Goal: Information Seeking & Learning: Learn about a topic

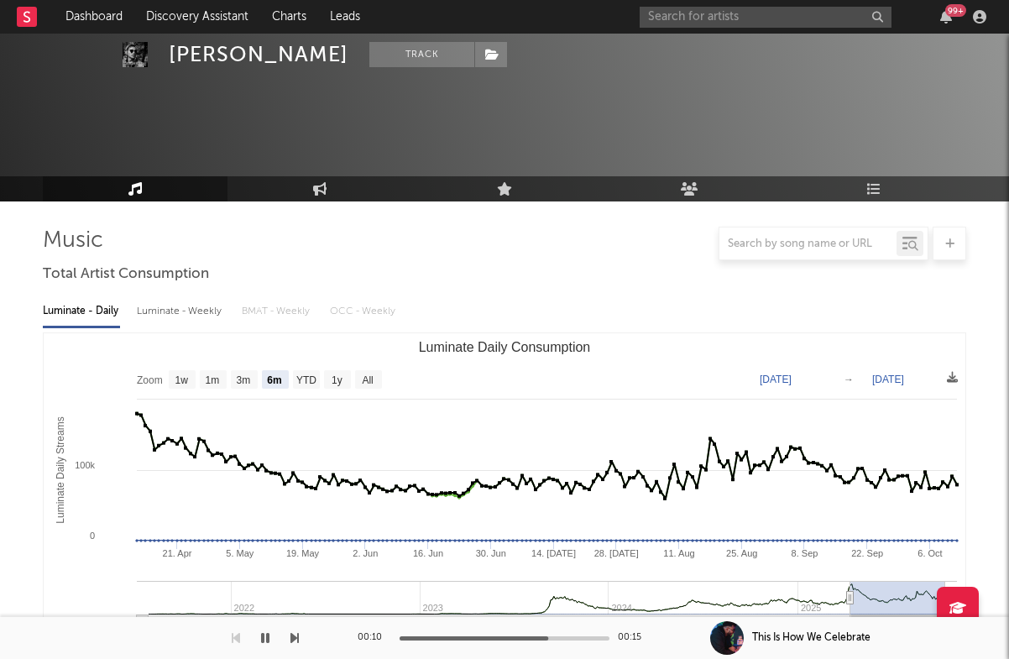
select select "6m"
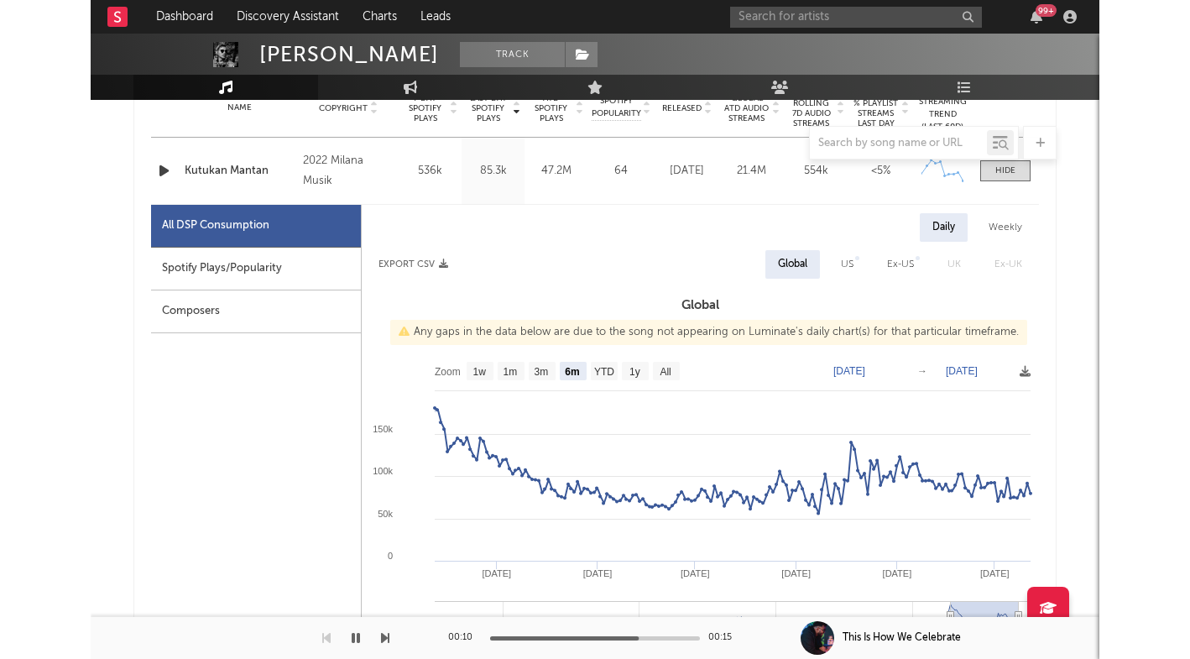
scroll to position [701, 0]
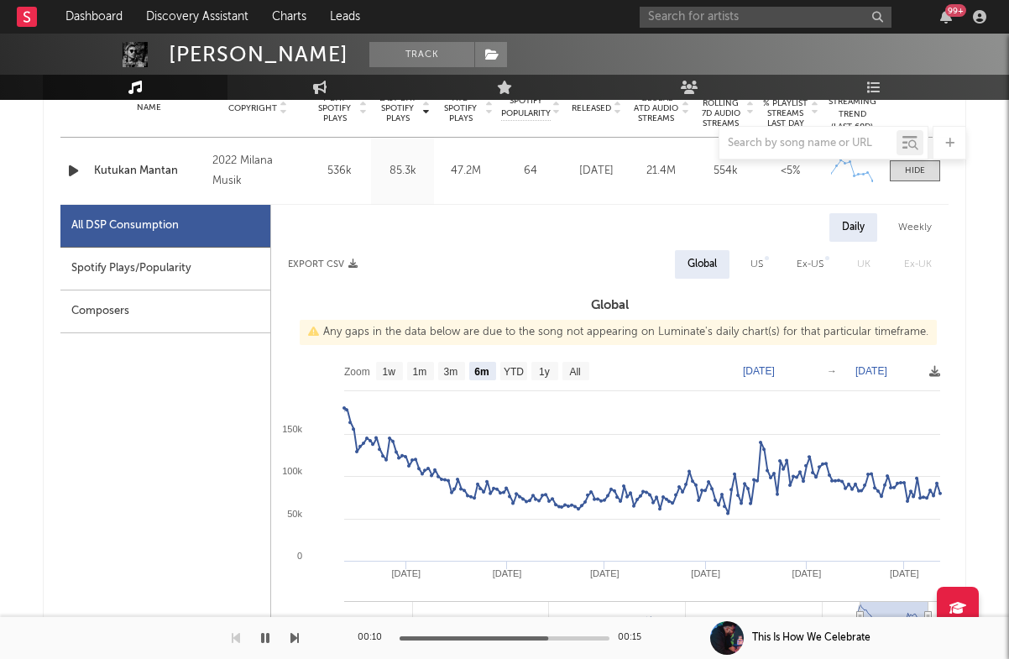
click at [682, 4] on div "99 +" at bounding box center [816, 17] width 353 height 34
click at [682, 7] on input "text" at bounding box center [766, 17] width 252 height 21
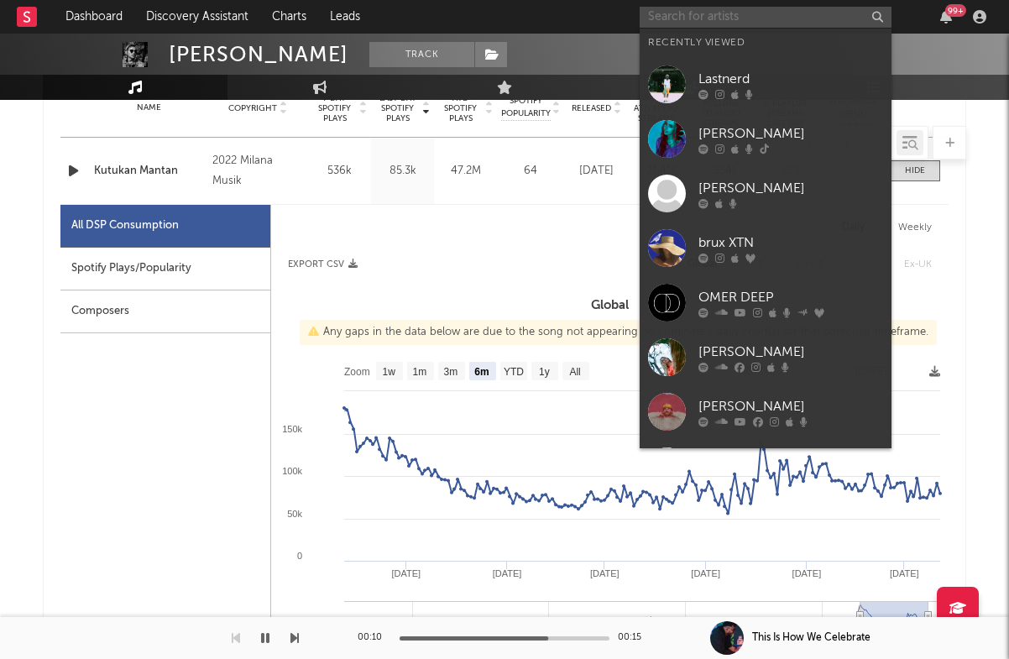
paste input "[URL][DOMAIN_NAME]"
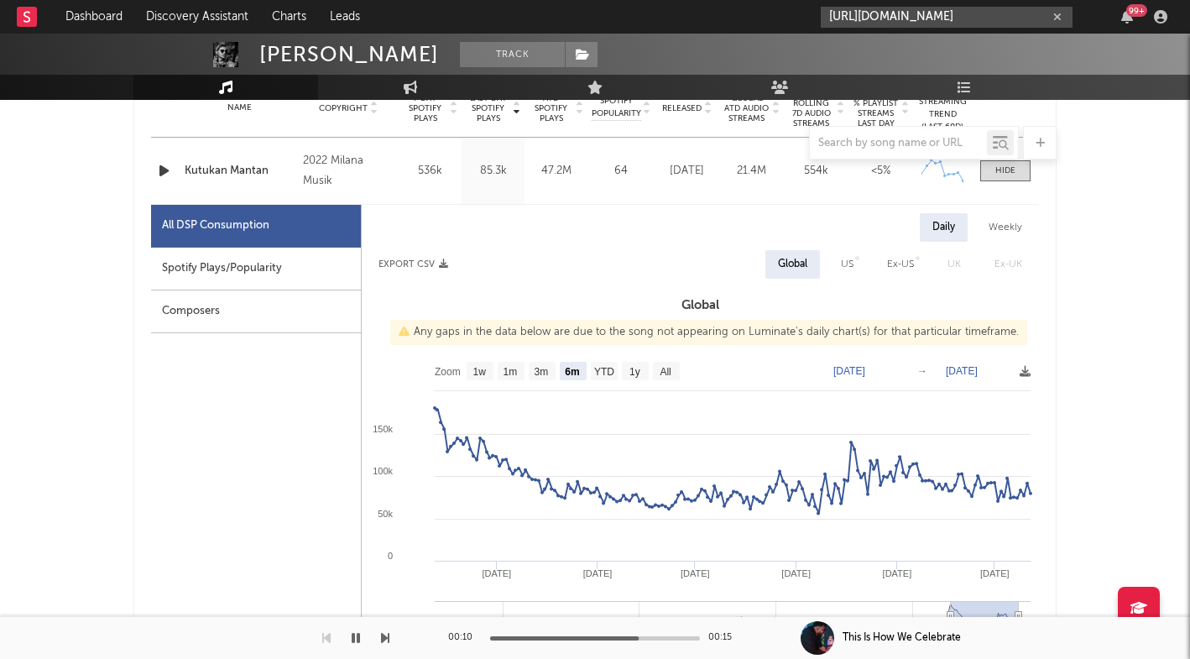
type input "[URL][DOMAIN_NAME]"
click at [874, 34] on link "CallMeTheKidd" at bounding box center [947, 56] width 252 height 55
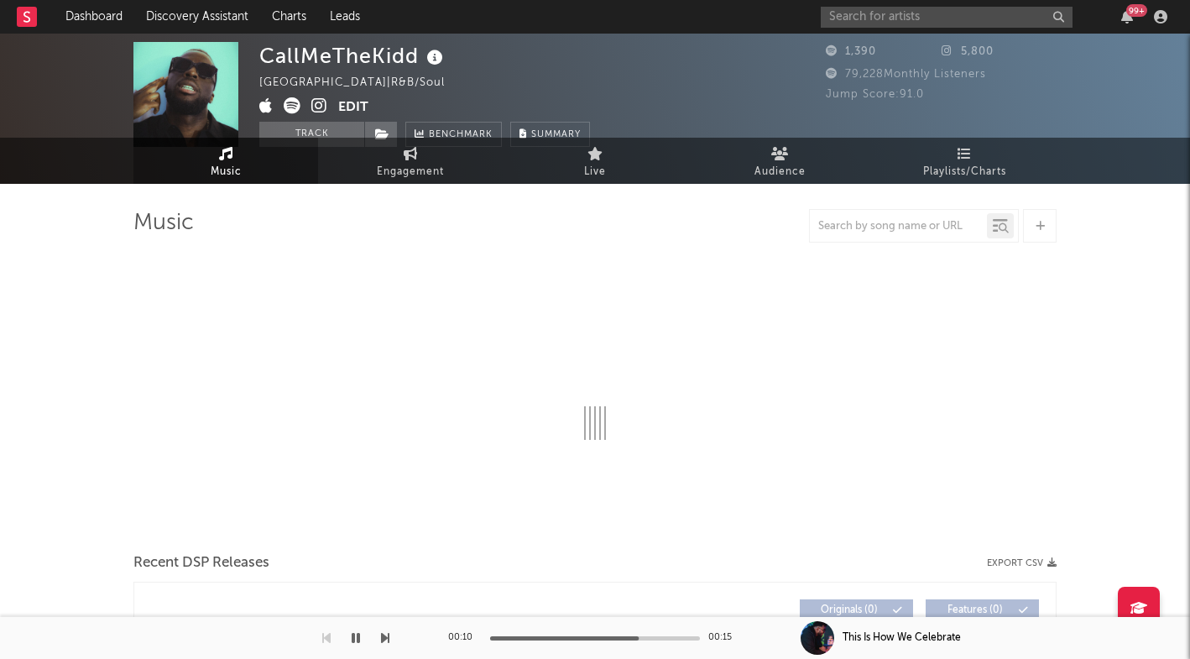
select select "1w"
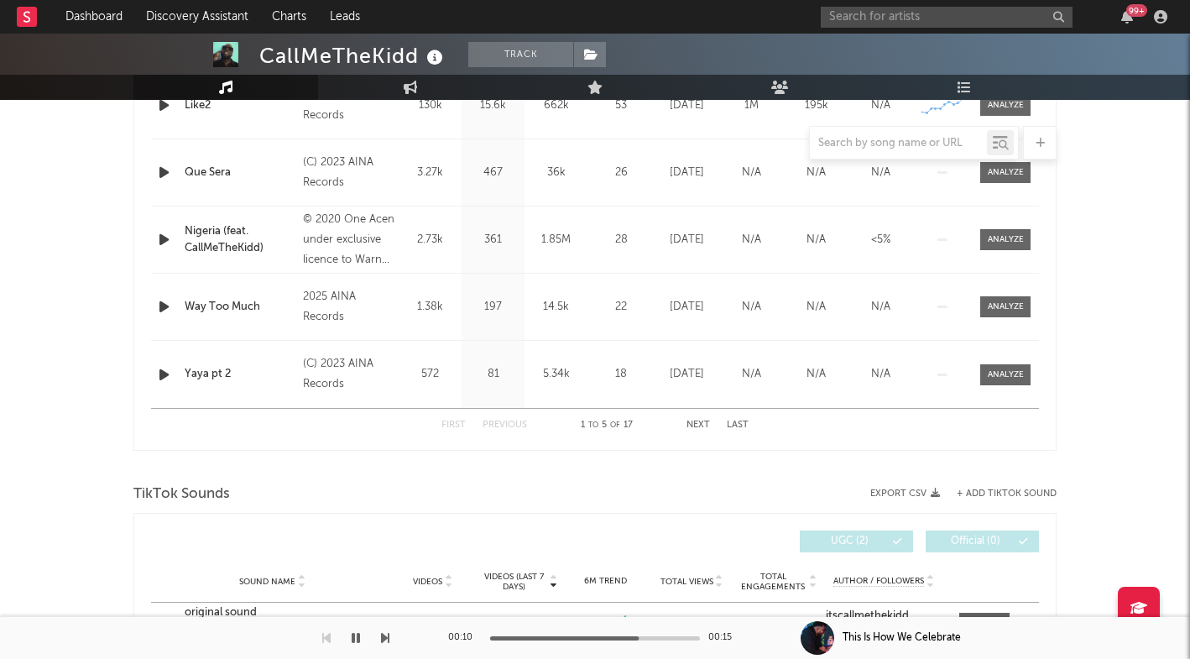
scroll to position [679, 0]
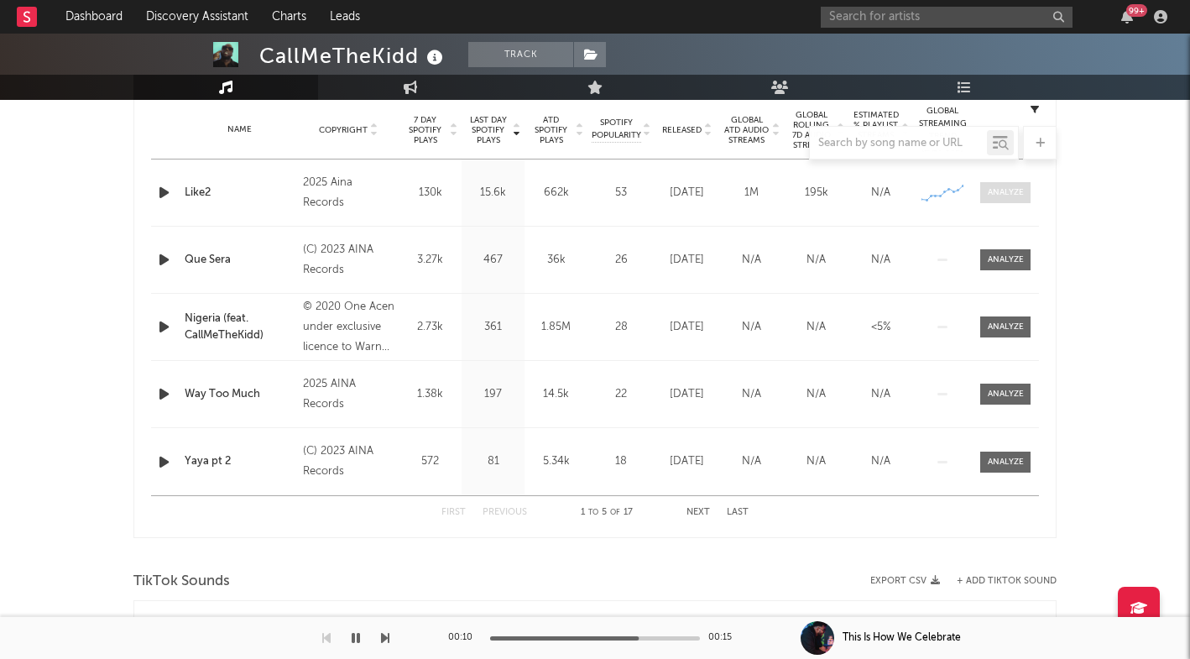
click at [1008, 192] on span at bounding box center [1005, 192] width 50 height 21
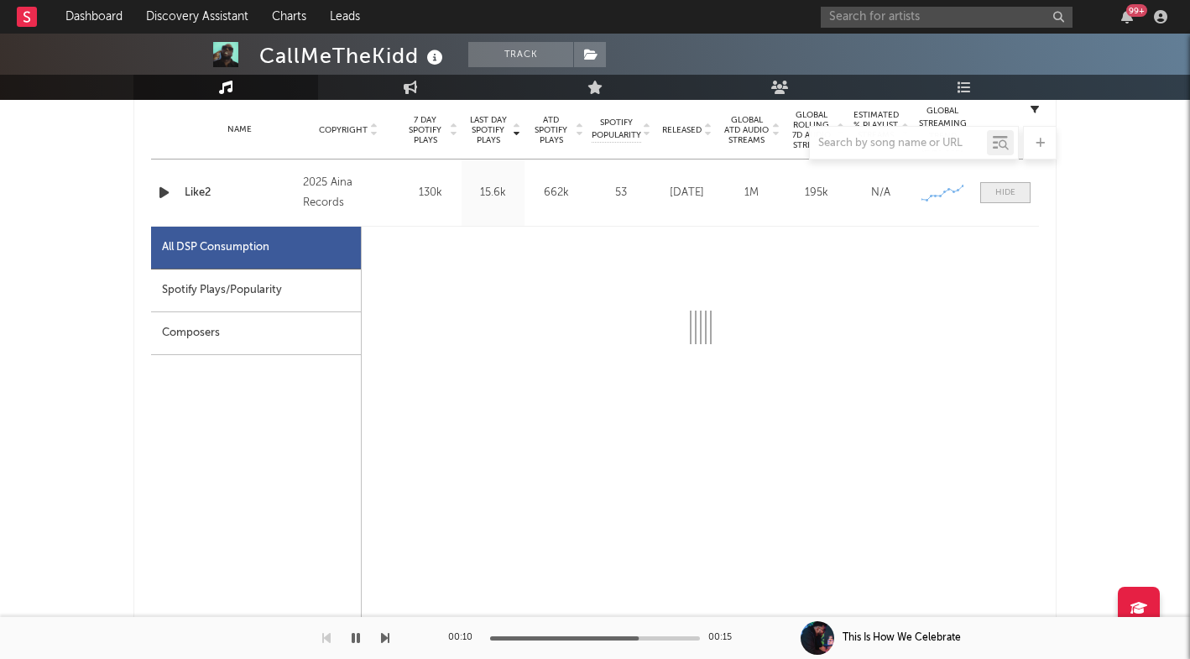
select select "1w"
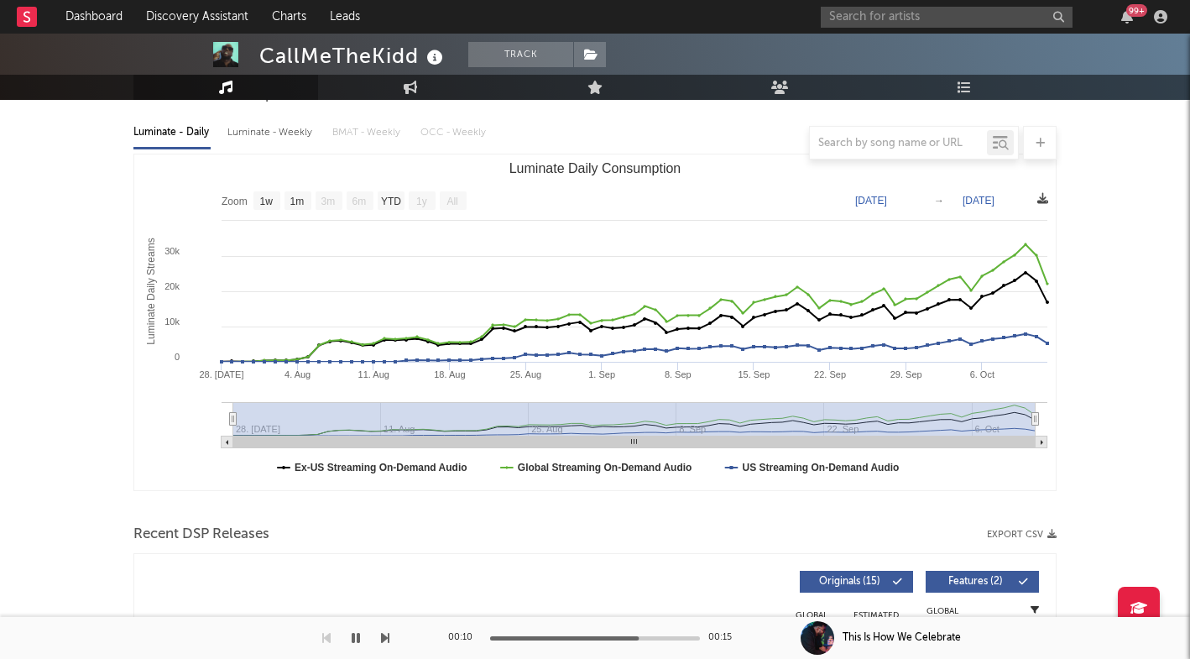
scroll to position [40, 0]
